Goal: Navigation & Orientation: Find specific page/section

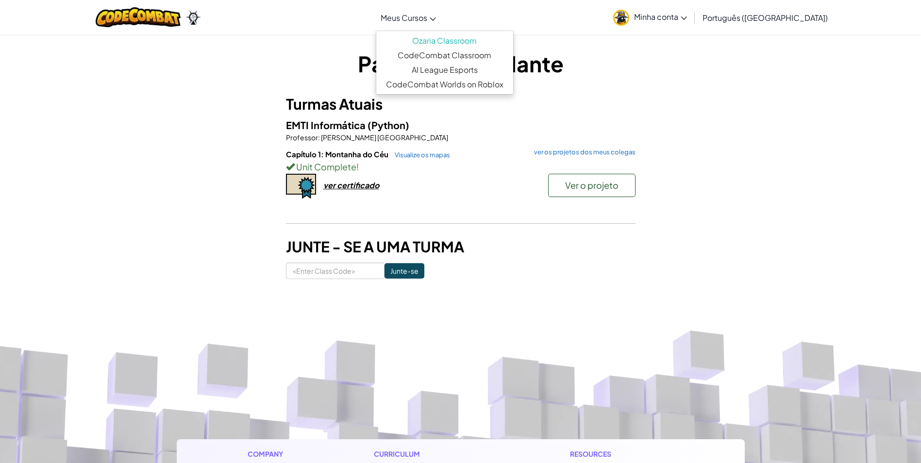
click at [441, 24] on link "Meus Cursos" at bounding box center [408, 17] width 65 height 26
click at [453, 51] on link "CodeCombat Classroom" at bounding box center [444, 55] width 137 height 15
